Goal: Task Accomplishment & Management: Use online tool/utility

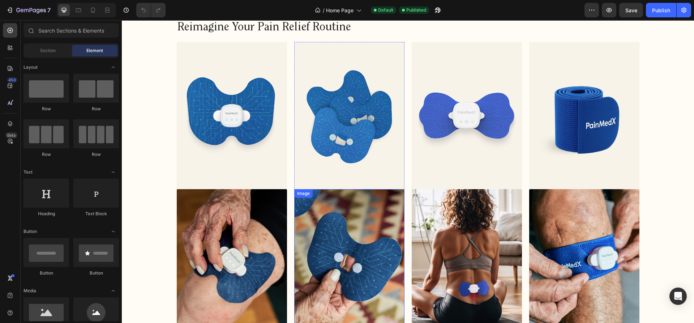
scroll to position [421, 0]
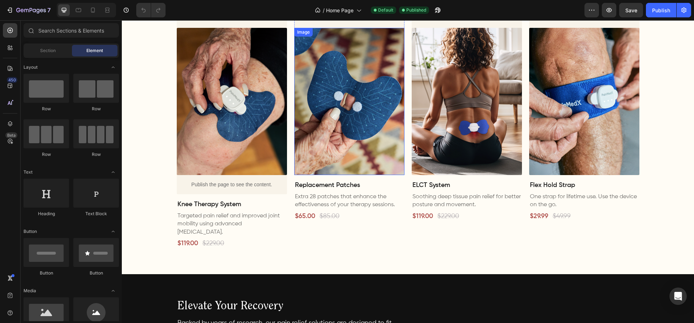
click at [341, 156] on img at bounding box center [349, 101] width 110 height 147
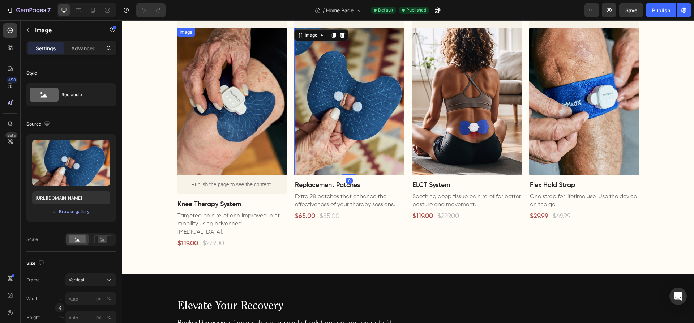
click at [209, 148] on img at bounding box center [232, 101] width 110 height 147
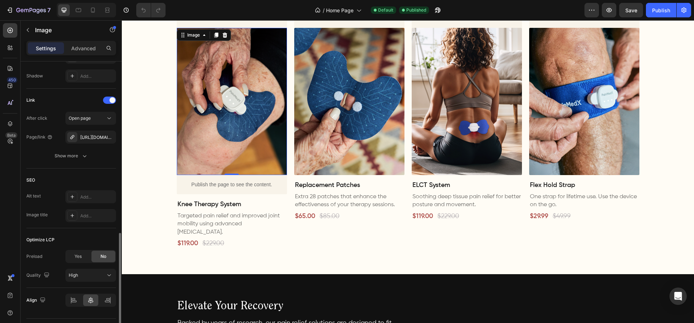
scroll to position [337, 0]
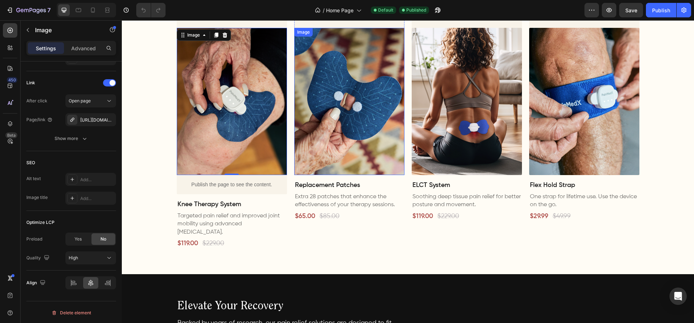
click at [325, 152] on img at bounding box center [349, 101] width 110 height 147
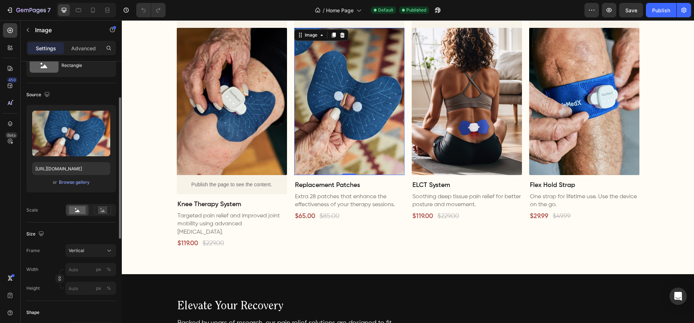
scroll to position [48, 0]
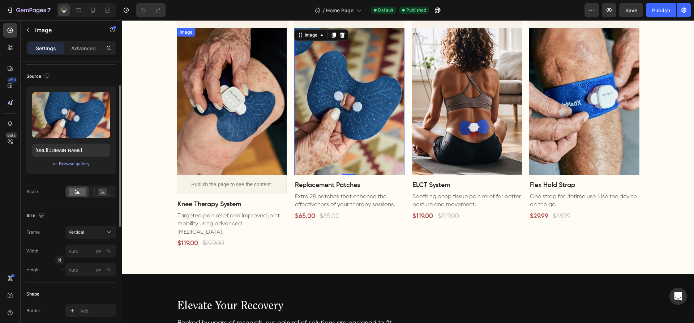
click at [209, 149] on img at bounding box center [232, 101] width 110 height 147
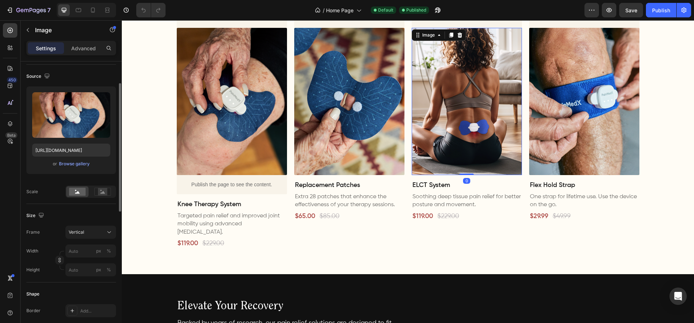
click at [451, 132] on img at bounding box center [466, 101] width 110 height 147
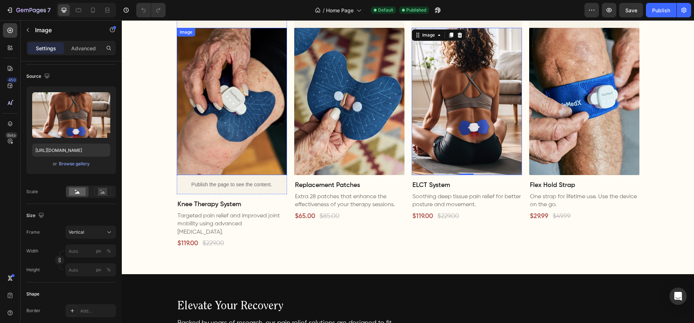
click at [254, 154] on img at bounding box center [232, 101] width 110 height 147
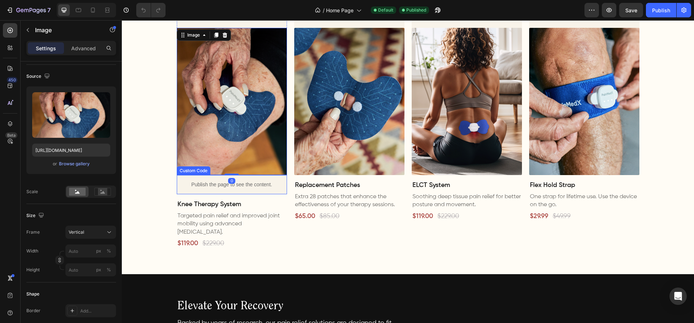
click at [210, 184] on p "Publish the page to see the content." at bounding box center [232, 185] width 110 height 8
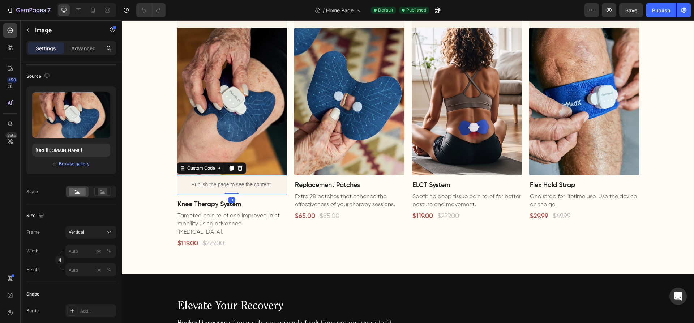
scroll to position [0, 0]
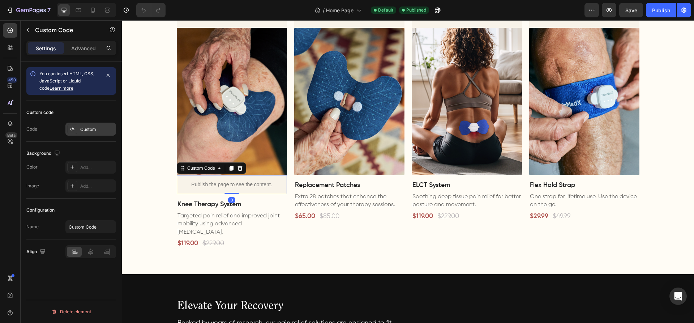
click at [91, 131] on div "Custom" at bounding box center [97, 129] width 34 height 7
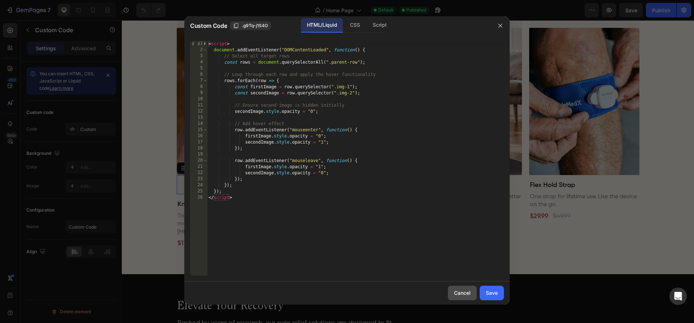
click at [458, 293] on div "Cancel" at bounding box center [462, 293] width 17 height 8
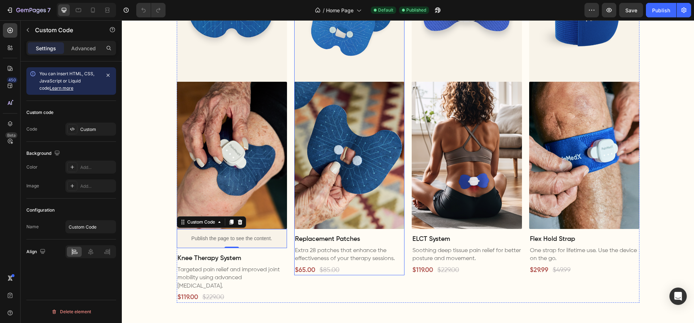
scroll to position [383, 0]
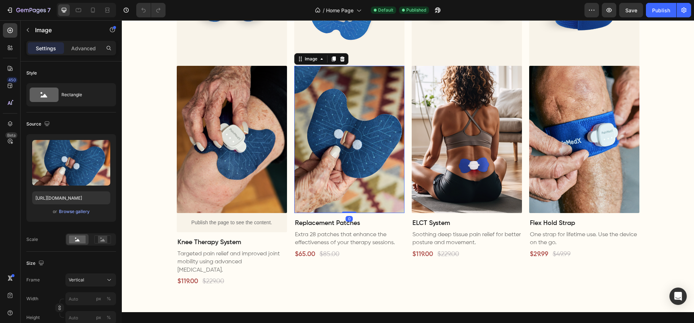
click at [311, 198] on img at bounding box center [349, 139] width 110 height 147
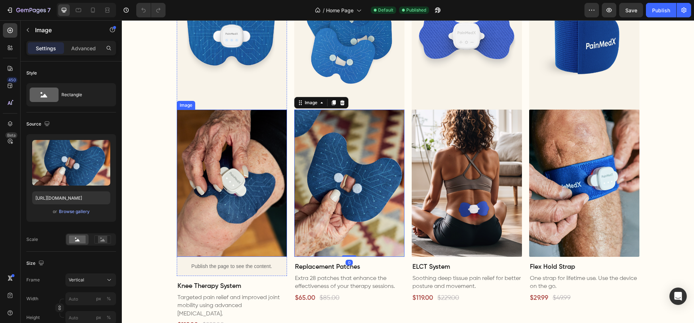
scroll to position [310, 0]
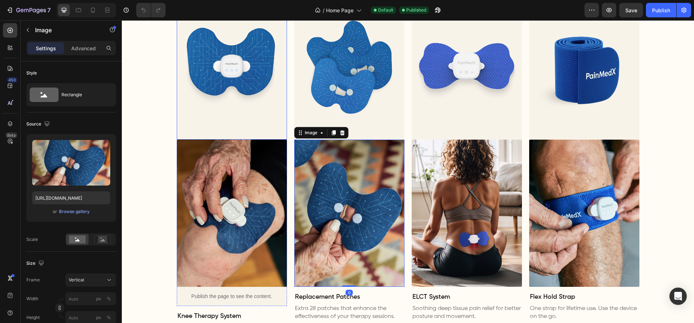
click at [244, 104] on img at bounding box center [232, 65] width 110 height 147
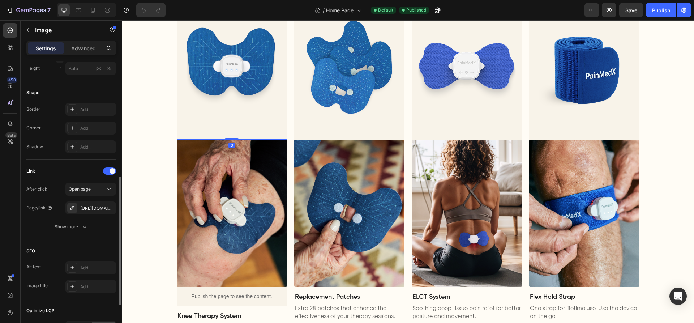
scroll to position [250, 0]
click at [317, 91] on img at bounding box center [349, 65] width 110 height 147
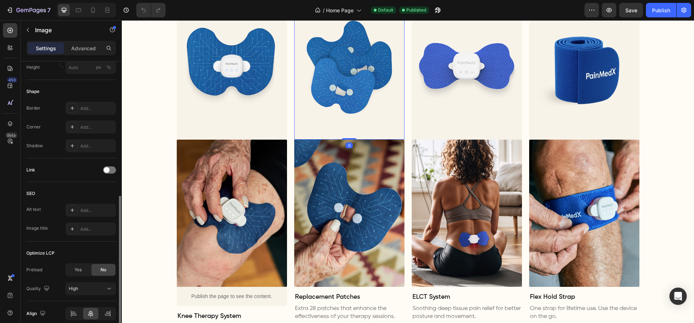
scroll to position [257, 0]
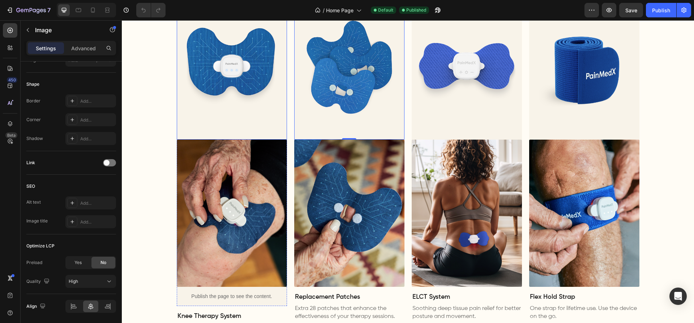
click at [265, 64] on img at bounding box center [232, 65] width 110 height 147
click at [333, 85] on img at bounding box center [349, 65] width 110 height 147
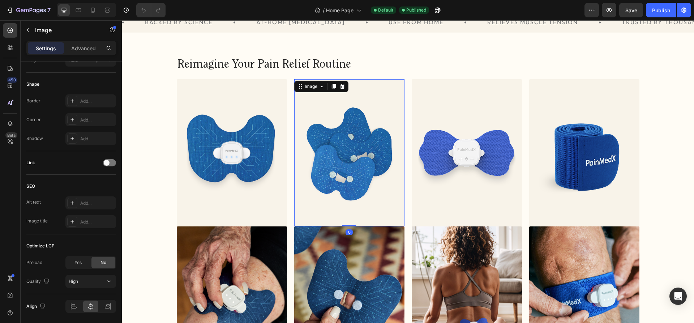
scroll to position [0, 0]
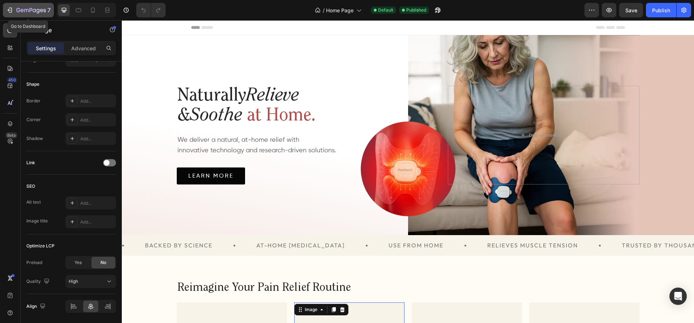
click at [40, 7] on div "7" at bounding box center [33, 10] width 34 height 9
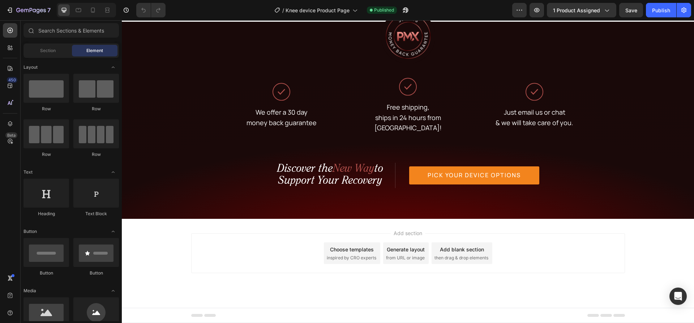
scroll to position [4090, 0]
click at [34, 9] on icon "button" at bounding box center [31, 11] width 30 height 6
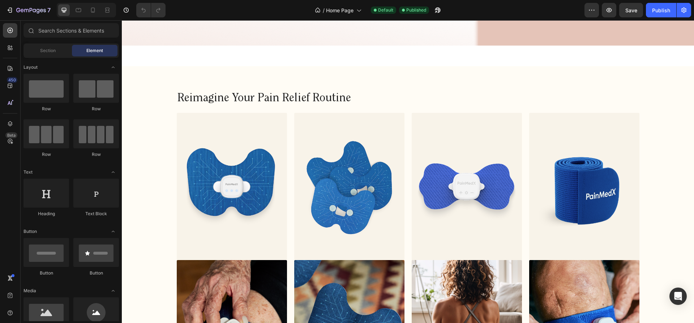
scroll to position [326, 0]
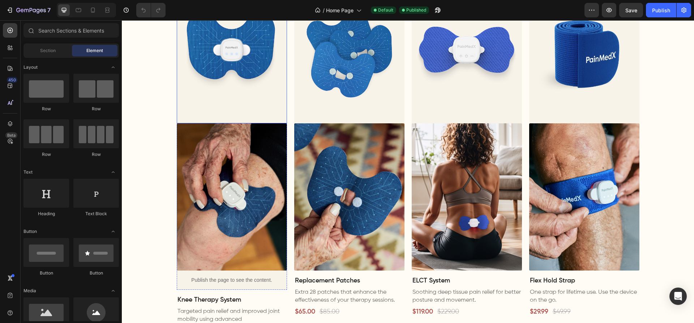
click at [259, 68] on img at bounding box center [232, 49] width 110 height 147
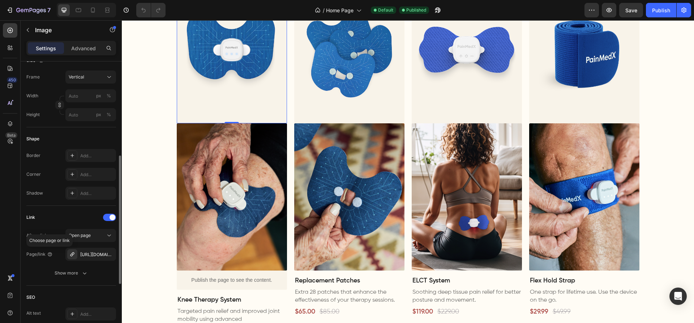
scroll to position [204, 0]
click at [91, 252] on div "[URL][DOMAIN_NAME]" at bounding box center [90, 253] width 21 height 7
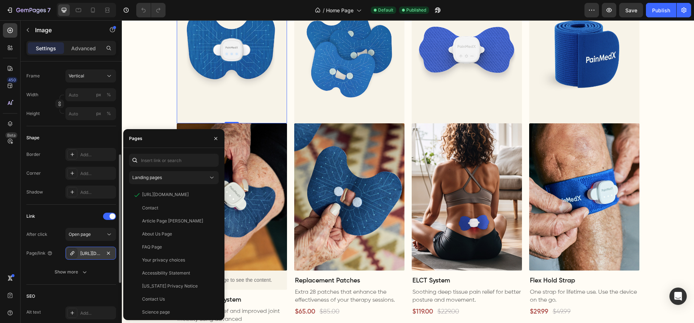
click at [91, 252] on div "[URL][DOMAIN_NAME]" at bounding box center [90, 253] width 21 height 7
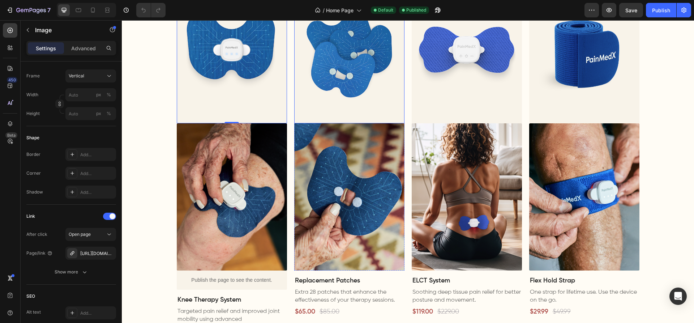
click at [352, 66] on img at bounding box center [349, 49] width 110 height 147
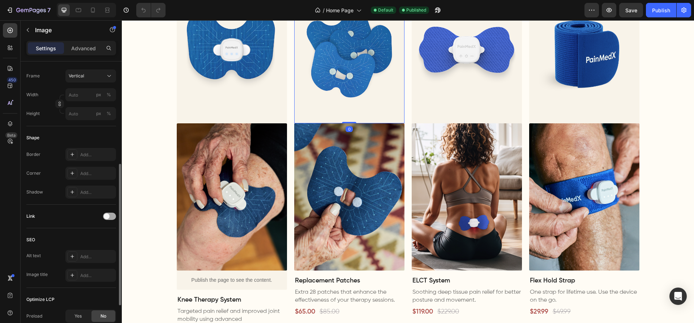
click at [109, 217] on div at bounding box center [109, 215] width 13 height 7
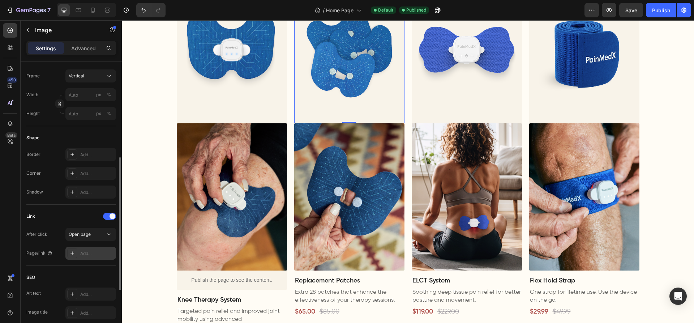
click at [80, 253] on div "Add..." at bounding box center [97, 253] width 34 height 7
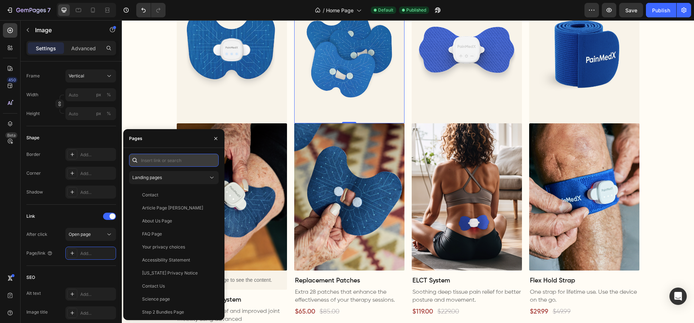
click at [158, 160] on input "text" at bounding box center [174, 160] width 90 height 13
type input "patc"
paste input "[URL][DOMAIN_NAME]"
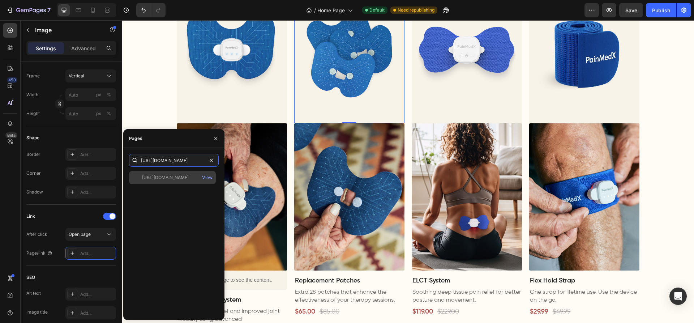
type input "[URL][DOMAIN_NAME]"
click at [185, 176] on div "[URL][DOMAIN_NAME]" at bounding box center [165, 177] width 47 height 7
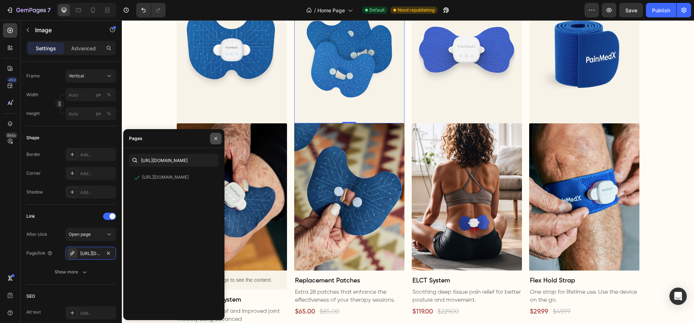
click at [217, 136] on icon "button" at bounding box center [216, 138] width 6 height 6
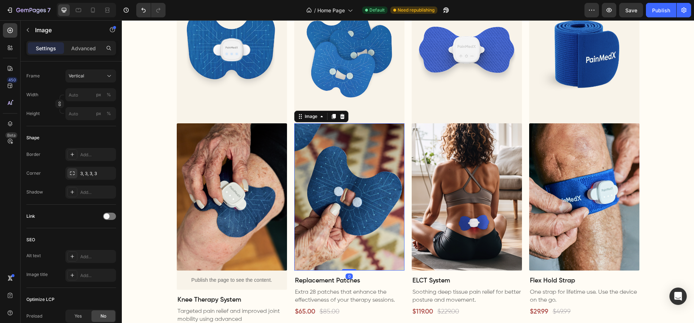
click at [327, 163] on img at bounding box center [349, 196] width 110 height 147
click at [110, 215] on div at bounding box center [109, 215] width 13 height 7
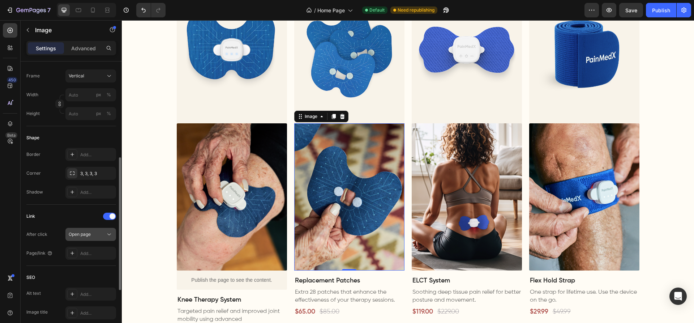
click at [98, 238] on button "Open page" at bounding box center [90, 234] width 51 height 13
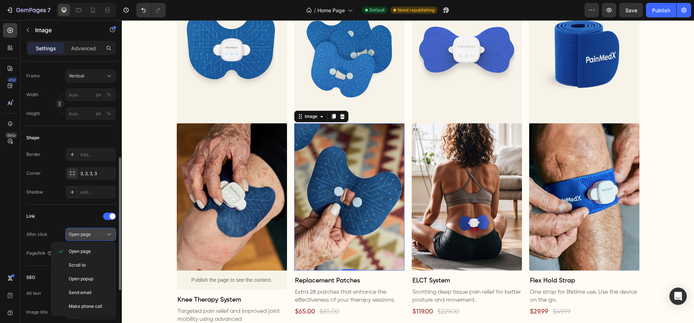
click at [98, 238] on button "Open page" at bounding box center [90, 234] width 51 height 13
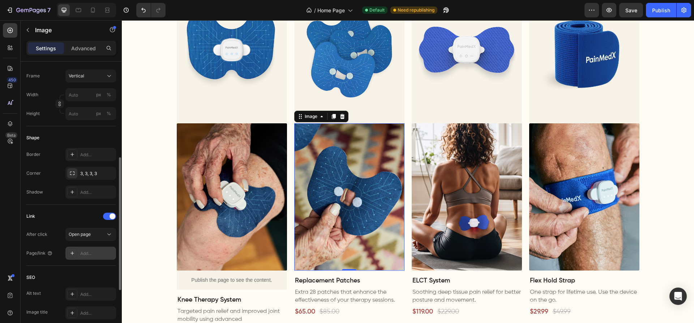
click at [83, 253] on div "Add..." at bounding box center [97, 253] width 34 height 7
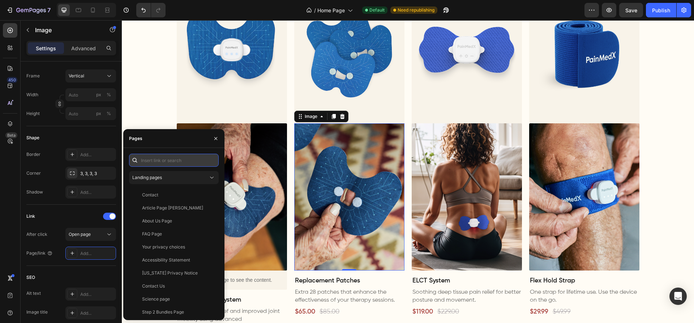
click at [160, 159] on input "text" at bounding box center [174, 160] width 90 height 13
paste input "[URL][DOMAIN_NAME]"
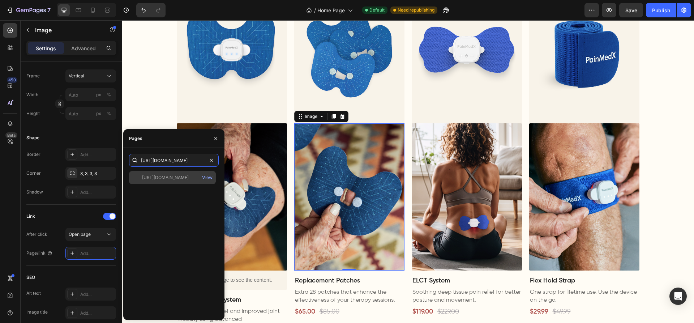
type input "[URL][DOMAIN_NAME]"
click at [189, 177] on div "[URL][DOMAIN_NAME]" at bounding box center [165, 177] width 47 height 7
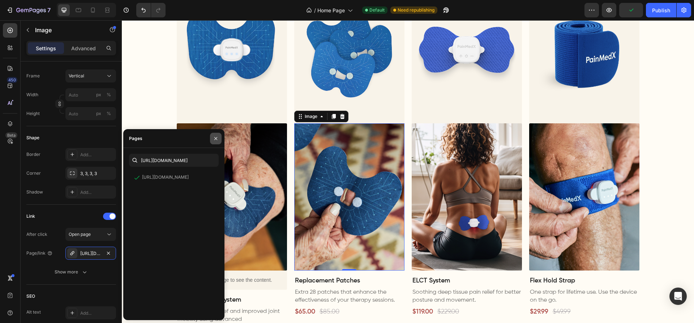
click at [217, 138] on icon "button" at bounding box center [216, 138] width 6 height 6
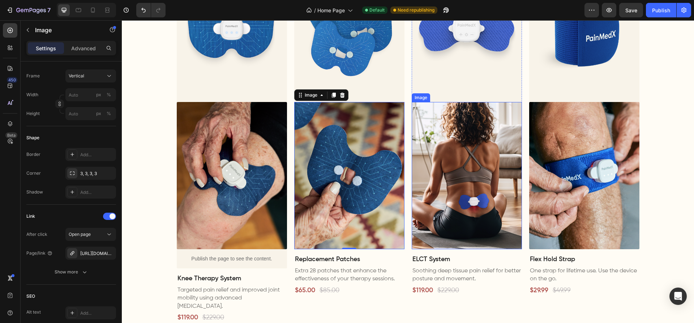
scroll to position [375, 0]
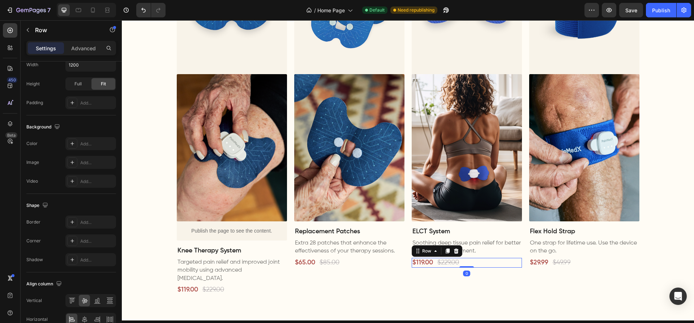
click at [471, 262] on div "$119.00 Product Price Product Price $229.00 Product Price Product Price Row 0" at bounding box center [466, 263] width 110 height 10
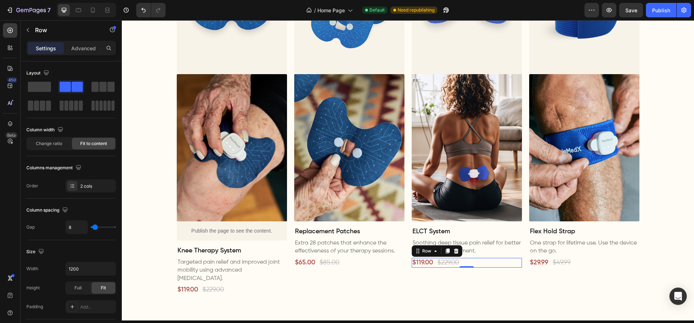
click at [470, 258] on div "$119.00 Product Price Product Price $229.00 Product Price Product Price Row 0" at bounding box center [466, 263] width 110 height 10
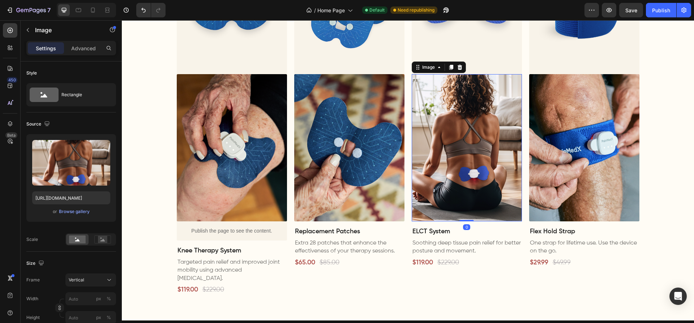
click at [455, 180] on img at bounding box center [466, 147] width 110 height 147
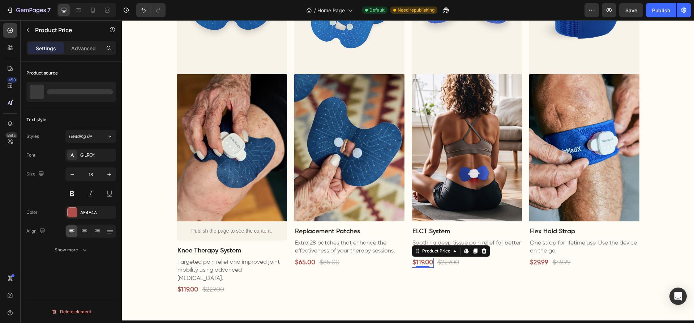
click at [417, 263] on div "$119.00" at bounding box center [422, 263] width 22 height 10
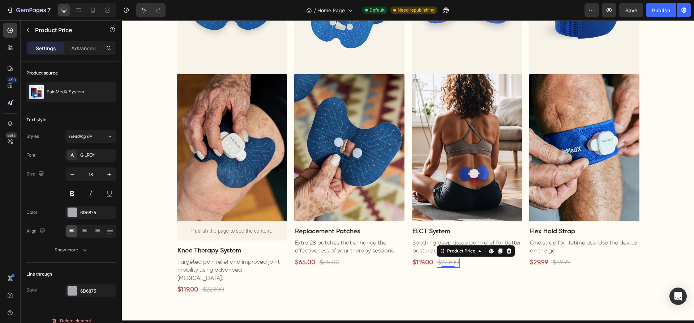
click at [453, 260] on div "$229.00" at bounding box center [447, 263] width 23 height 10
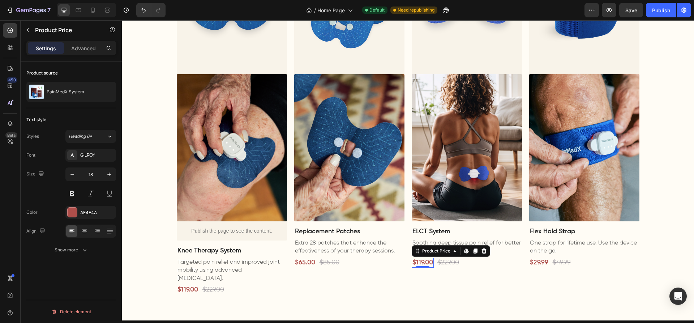
click at [424, 263] on div "$119.00" at bounding box center [422, 263] width 22 height 10
click at [449, 260] on div "$229.00" at bounding box center [447, 263] width 23 height 10
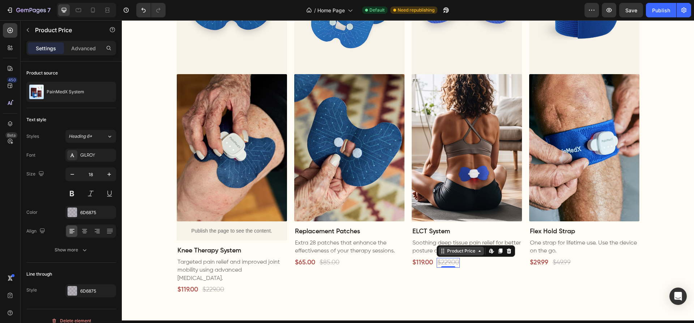
click at [477, 252] on icon at bounding box center [479, 251] width 6 height 6
click at [420, 266] on div "$119.00 Product Price Product Price" at bounding box center [422, 263] width 22 height 10
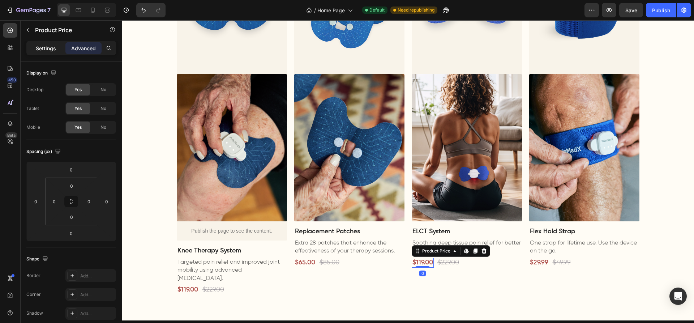
click at [46, 45] on p "Settings" at bounding box center [46, 48] width 20 height 8
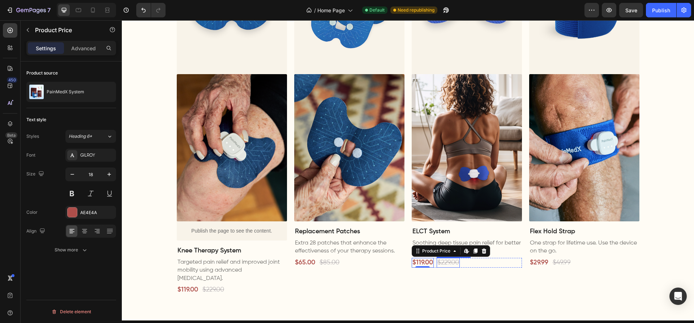
click at [454, 263] on div "$229.00" at bounding box center [447, 263] width 23 height 10
click at [414, 262] on div "$119.00" at bounding box center [422, 263] width 22 height 10
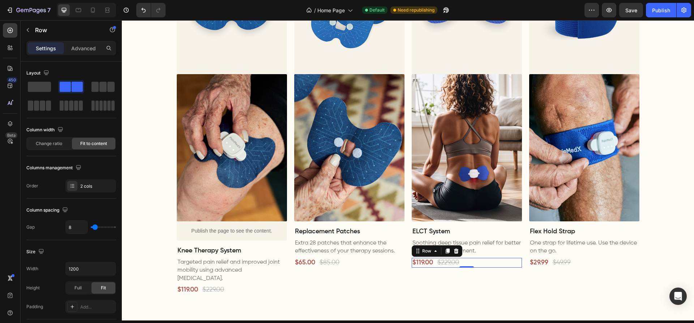
click at [465, 264] on div "$119.00 Product Price Product Price $229.00 Product Price Product Price Row 0" at bounding box center [466, 263] width 110 height 10
click at [468, 194] on img at bounding box center [466, 147] width 110 height 147
click at [482, 263] on div "$119.00 Product Price Product Price $229.00 Product Price Product Price Row 0" at bounding box center [466, 263] width 110 height 10
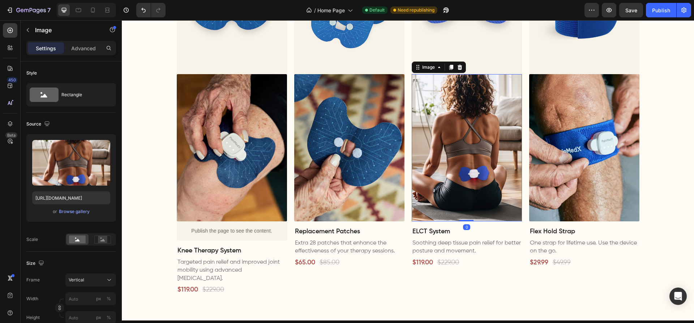
click at [479, 182] on img at bounding box center [466, 147] width 110 height 147
click at [576, 161] on img at bounding box center [584, 147] width 110 height 147
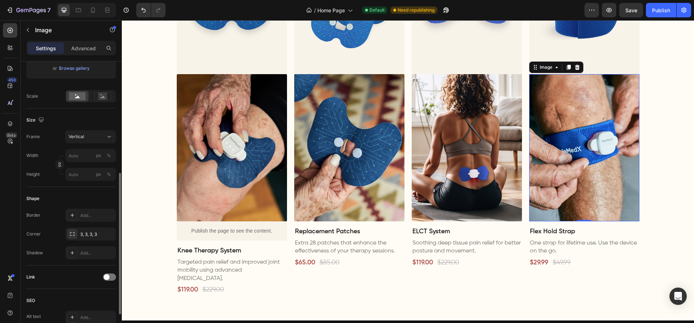
scroll to position [169, 0]
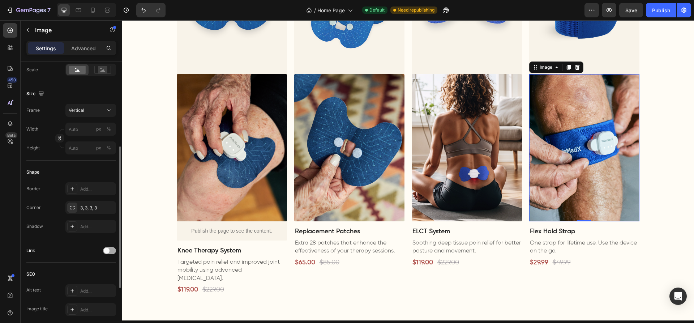
click at [107, 247] on span at bounding box center [107, 250] width 6 height 6
click at [83, 286] on div "Add..." at bounding box center [97, 287] width 34 height 7
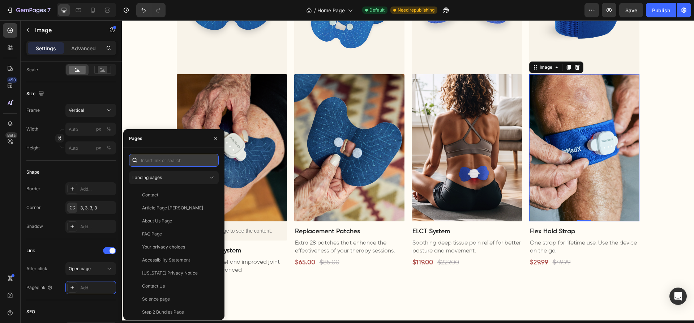
click at [154, 167] on input "text" at bounding box center [174, 160] width 90 height 13
paste input "[URL][DOMAIN_NAME]"
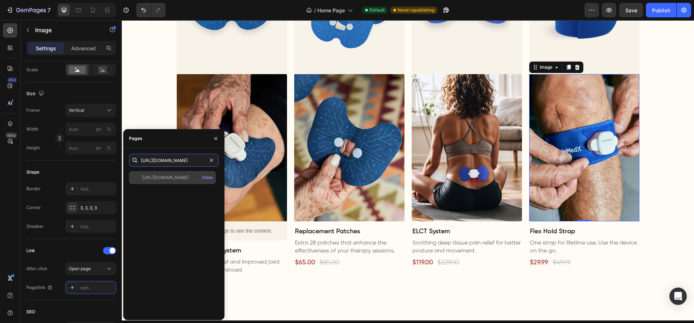
type input "[URL][DOMAIN_NAME]"
click at [189, 179] on div "[URL][DOMAIN_NAME]" at bounding box center [165, 177] width 47 height 7
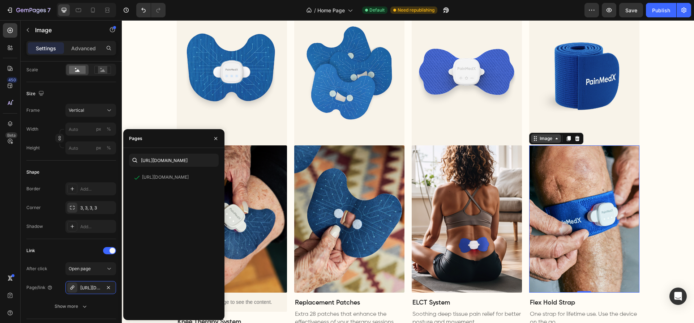
scroll to position [295, 0]
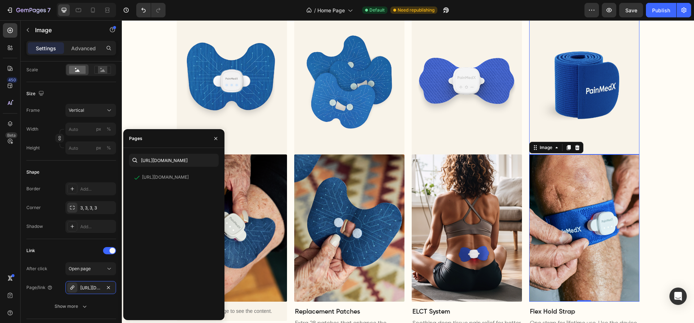
click at [548, 81] on img at bounding box center [584, 80] width 110 height 147
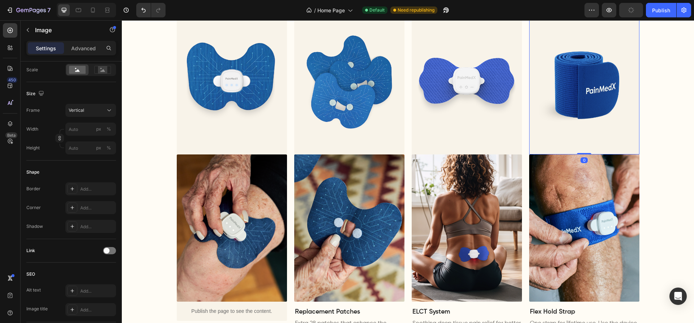
click at [548, 95] on img at bounding box center [584, 80] width 110 height 147
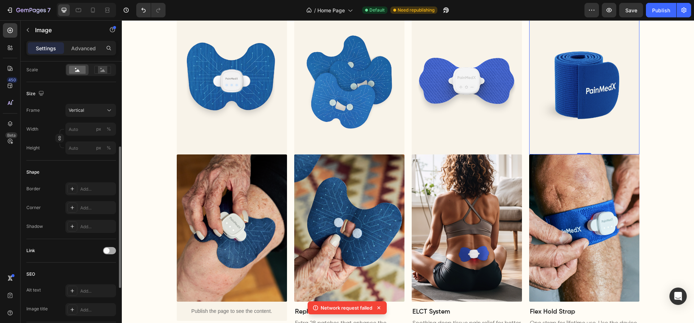
click at [109, 250] on div at bounding box center [109, 250] width 13 height 6
click at [87, 284] on div "Add..." at bounding box center [97, 287] width 34 height 7
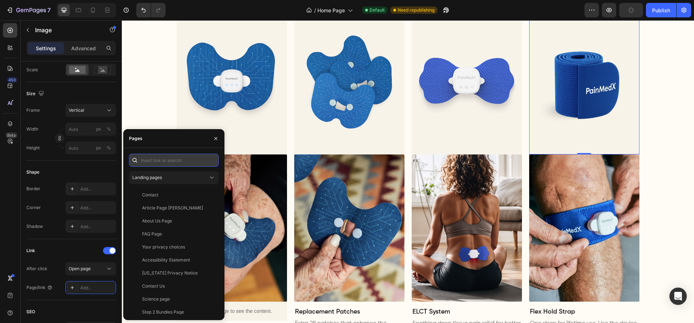
click at [161, 162] on input "text" at bounding box center [174, 160] width 90 height 13
paste input "[URL][DOMAIN_NAME]"
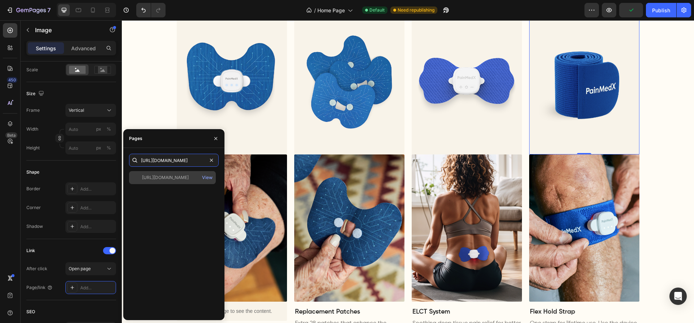
type input "[URL][DOMAIN_NAME]"
click at [189, 174] on div "[URL][DOMAIN_NAME]" at bounding box center [165, 177] width 47 height 7
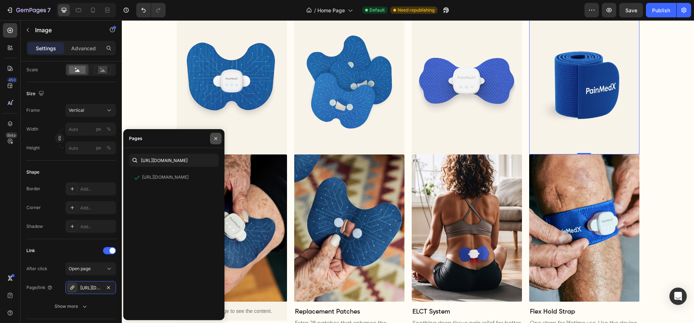
click at [219, 140] on button "button" at bounding box center [216, 139] width 12 height 12
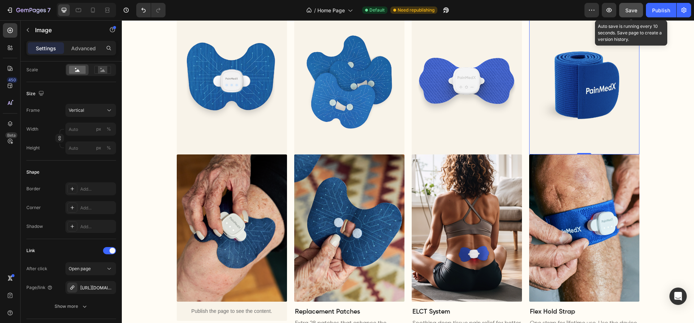
click at [632, 6] on button "Save" at bounding box center [631, 10] width 24 height 14
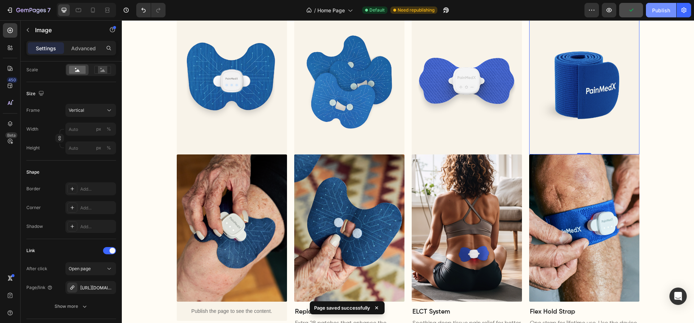
click at [666, 12] on div "Publish" at bounding box center [661, 11] width 18 height 8
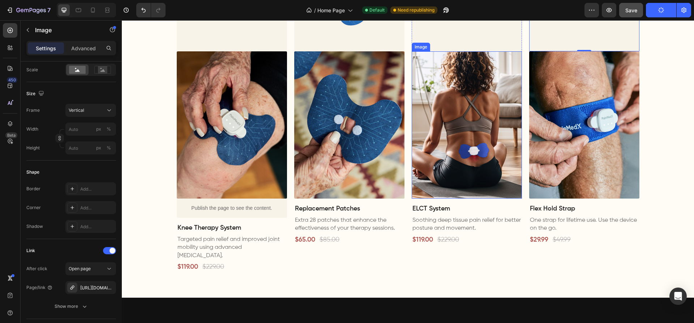
scroll to position [421, 0]
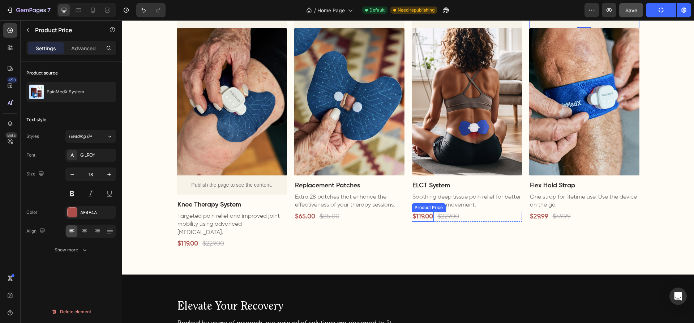
click at [415, 208] on div "Product Price" at bounding box center [428, 207] width 31 height 7
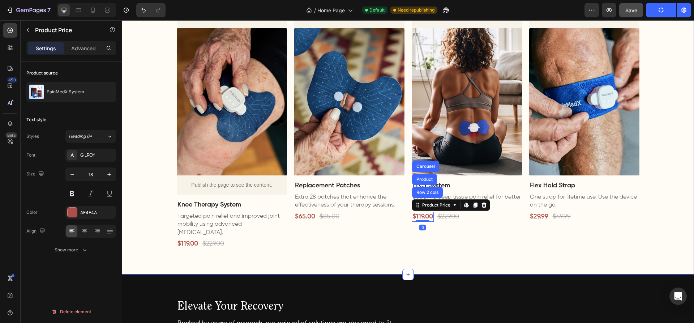
click at [359, 243] on div "Reimagine Your Pain Relief Routine Heading Image Image Publish the page to see …" at bounding box center [408, 55] width 572 height 440
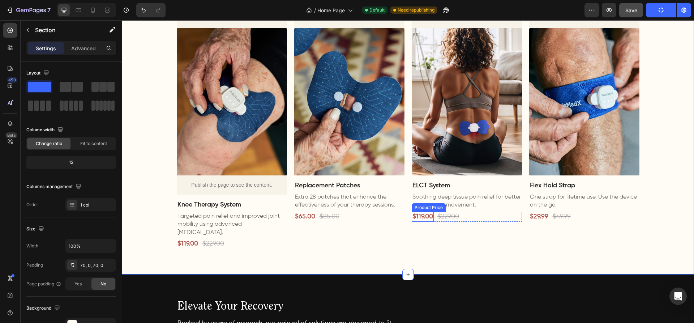
click at [426, 207] on div "Product Price" at bounding box center [428, 207] width 31 height 7
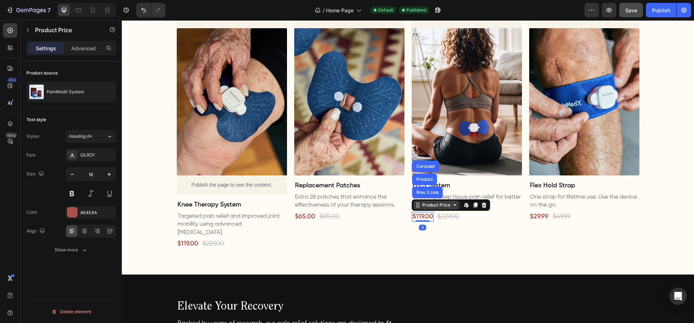
click at [424, 205] on div "Product Price" at bounding box center [436, 205] width 31 height 7
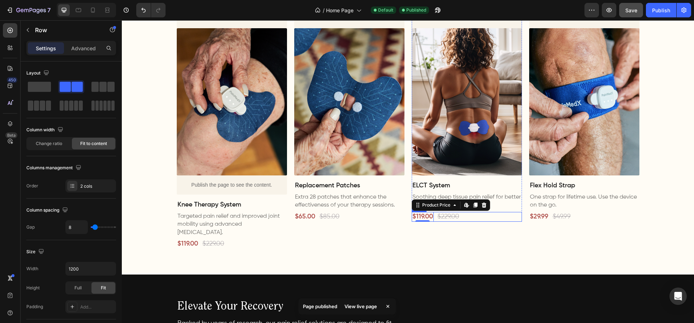
click at [491, 217] on div "$119.00 Product Price Edit content in Shopify 0 Product Price Edit content in S…" at bounding box center [466, 217] width 110 height 10
click at [435, 206] on icon at bounding box center [435, 205] width 6 height 6
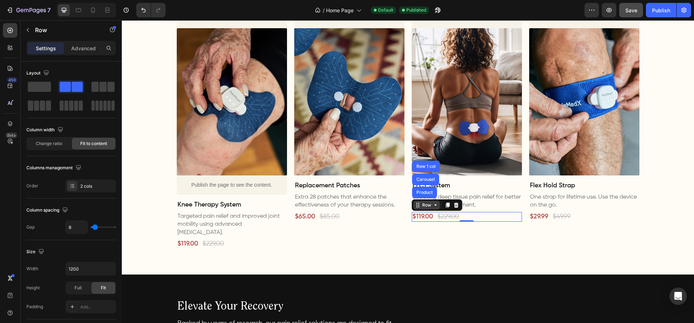
click at [435, 206] on icon at bounding box center [435, 205] width 6 height 6
click at [43, 89] on span at bounding box center [39, 87] width 23 height 10
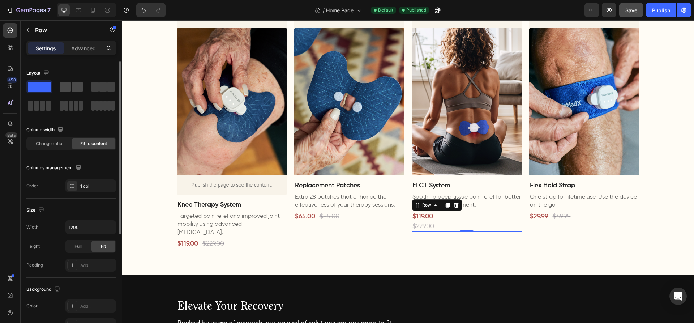
click at [69, 88] on span at bounding box center [65, 87] width 11 height 10
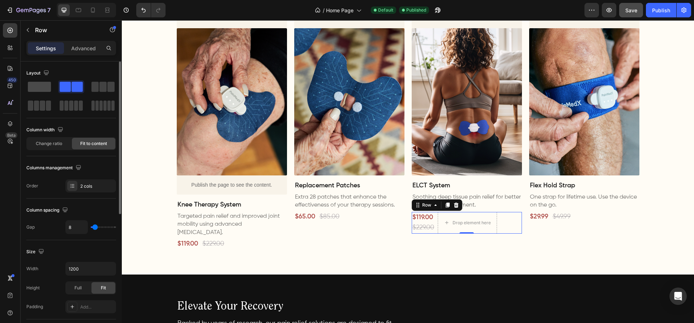
click at [46, 87] on span at bounding box center [39, 87] width 23 height 10
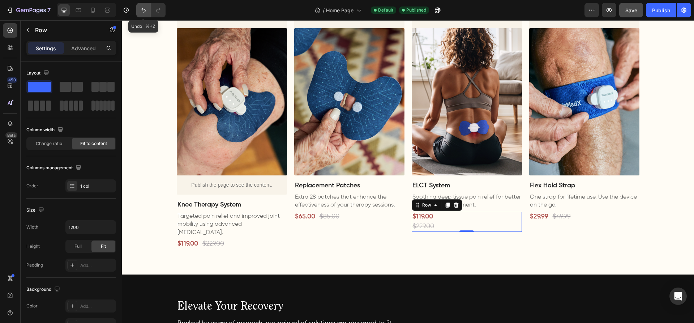
click at [140, 12] on icon "Undo/Redo" at bounding box center [143, 10] width 7 height 7
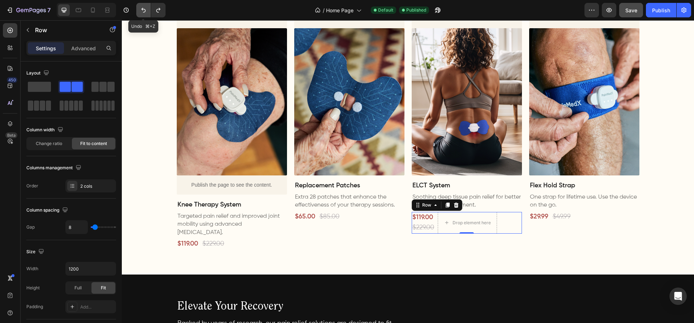
click at [140, 12] on icon "Undo/Redo" at bounding box center [143, 10] width 7 height 7
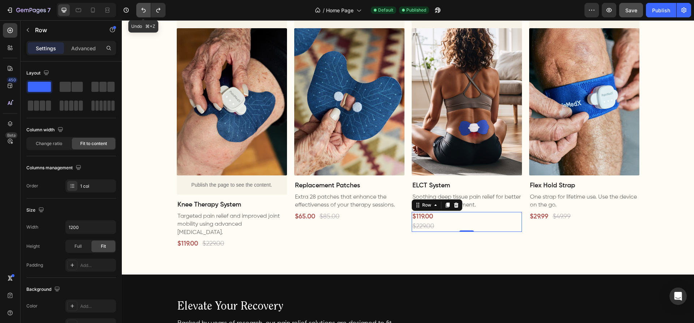
click at [140, 12] on icon "Undo/Redo" at bounding box center [143, 10] width 7 height 7
